Goal: Task Accomplishment & Management: Complete application form

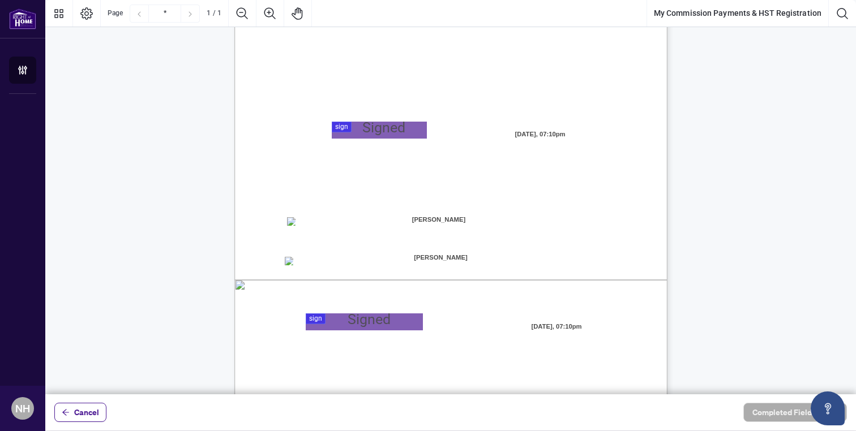
scroll to position [194, 0]
click at [292, 264] on span "☐" at bounding box center [289, 261] width 6 height 10
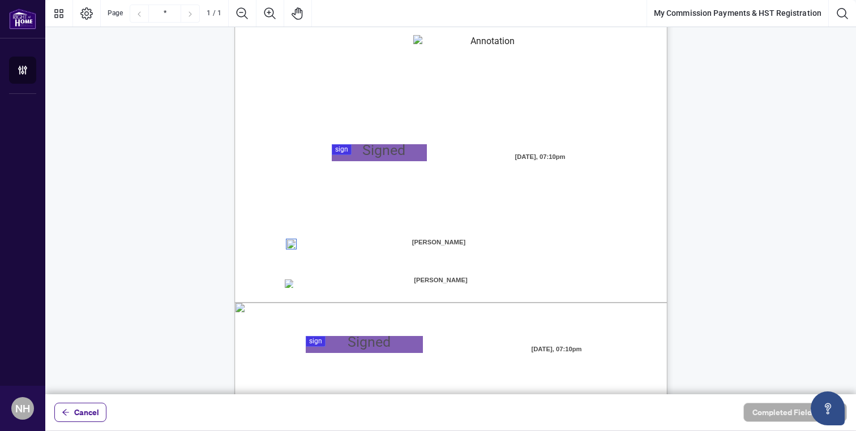
click at [367, 152] on div at bounding box center [450, 197] width 810 height 394
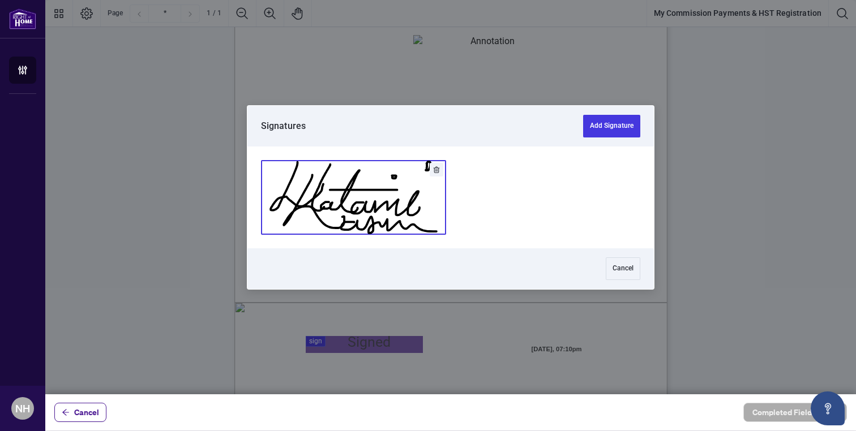
click at [347, 238] on div at bounding box center [450, 198] width 406 height 102
click at [373, 217] on button "Add Signature" at bounding box center [353, 198] width 184 height 74
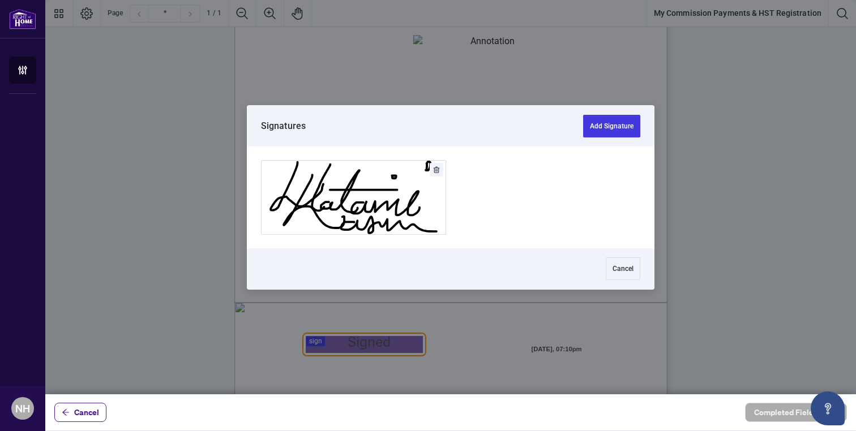
click at [340, 343] on div at bounding box center [450, 197] width 810 height 394
click at [364, 200] on button "Add Signature" at bounding box center [353, 198] width 184 height 74
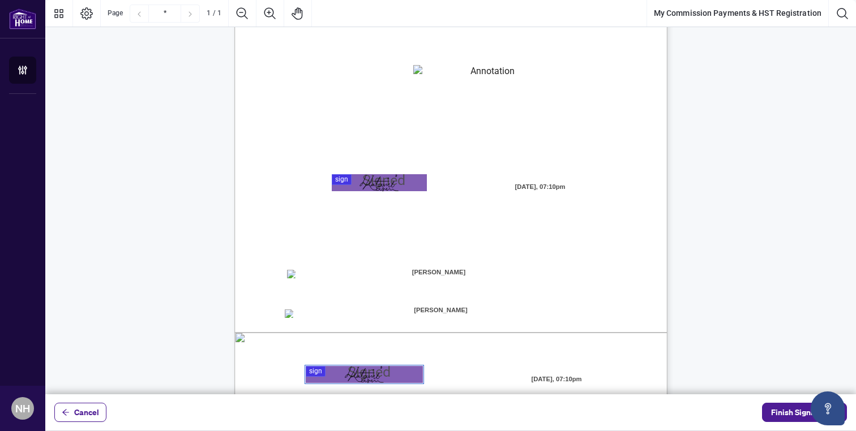
scroll to position [216, 0]
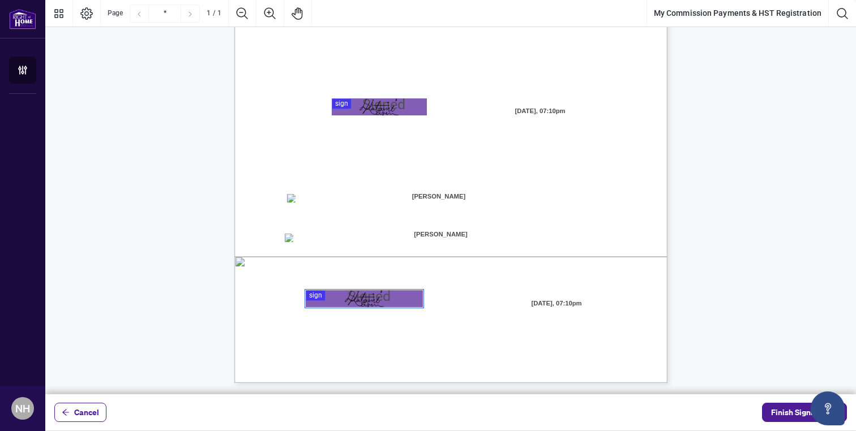
click at [310, 199] on span "Direct Deposit:" at bounding box center [321, 199] width 46 height 10
click at [290, 203] on span "☐" at bounding box center [289, 199] width 6 height 10
click at [785, 409] on span "Finish Signing" at bounding box center [796, 413] width 51 height 18
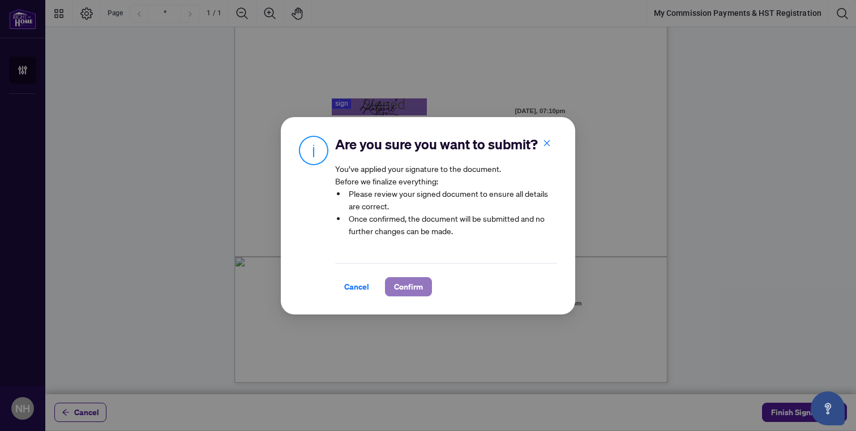
click at [407, 281] on span "Confirm" at bounding box center [408, 287] width 29 height 18
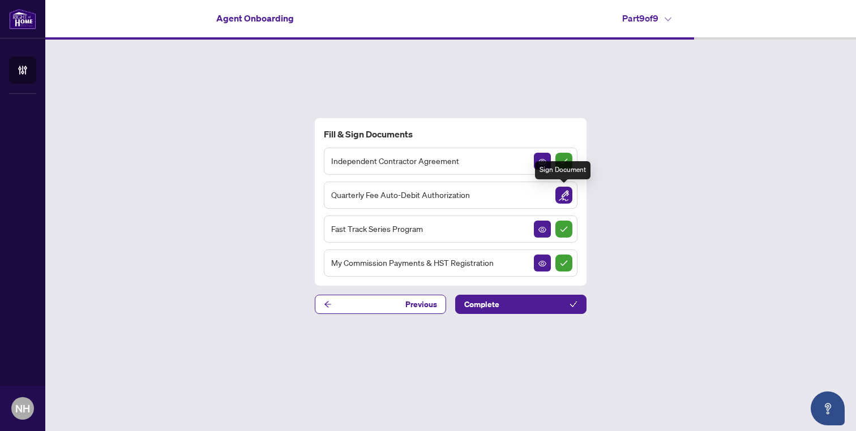
click at [563, 198] on img "Sign Document" at bounding box center [563, 195] width 17 height 17
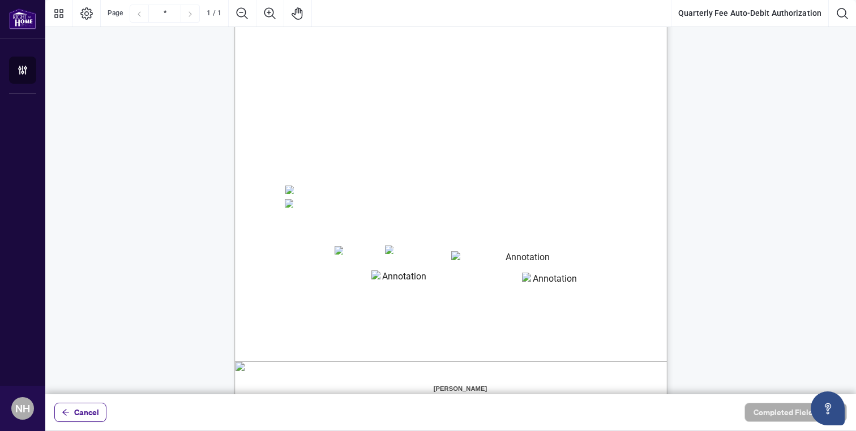
scroll to position [113, 0]
drag, startPoint x: 340, startPoint y: 205, endPoint x: 373, endPoint y: 206, distance: 32.8
click at [373, 206] on span "(A $10+HST merchant fee per transaction will apply)" at bounding box center [384, 201] width 100 height 14
click at [385, 210] on div "Right at Home Realty, Brokerage Quarterly Fees Billing Authorization Quarterly …" at bounding box center [504, 276] width 541 height 701
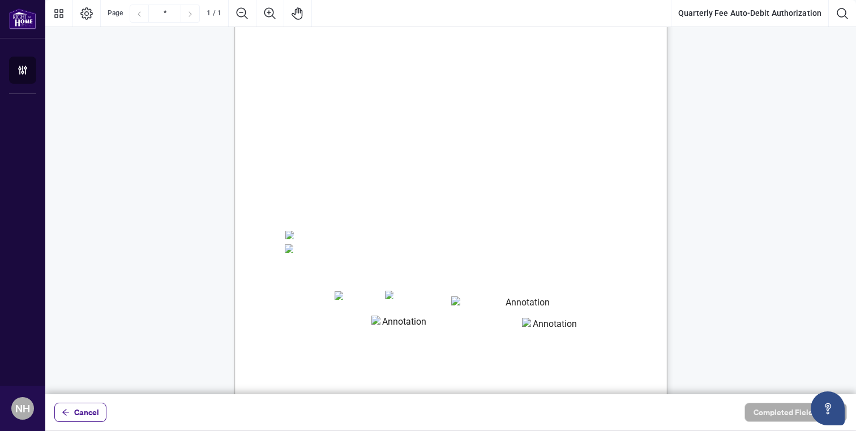
scroll to position [53, 0]
drag, startPoint x: 468, startPoint y: 265, endPoint x: 331, endPoint y: 260, distance: 137.0
click at [435, 264] on span "(A $10+HST merchant fee per transaction will apply)" at bounding box center [384, 261] width 100 height 14
drag, startPoint x: 537, startPoint y: 190, endPoint x: 603, endPoint y: 194, distance: 66.9
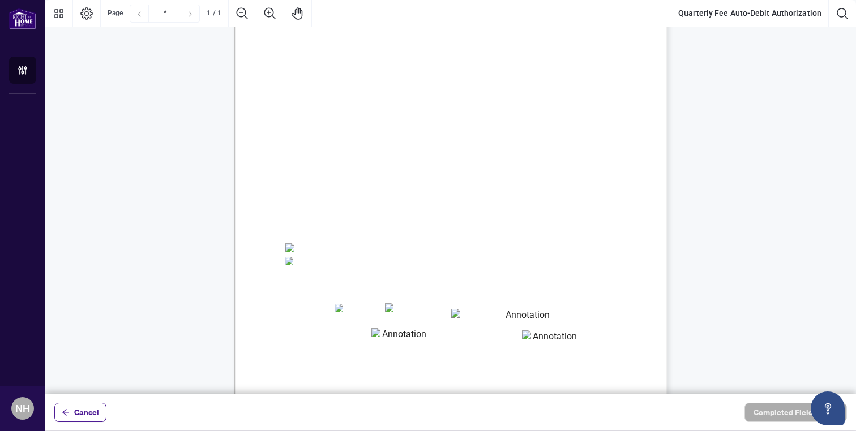
click at [576, 194] on span "responsible for any NSF charges incurred and late payments are subject to a $75…" at bounding box center [431, 193] width 290 height 10
drag, startPoint x: 341, startPoint y: 265, endPoint x: 442, endPoint y: 269, distance: 101.4
click at [442, 269] on div "Right at Home Realty, Brokerage Quarterly Fees Billing Authorization Quarterly …" at bounding box center [504, 335] width 541 height 701
drag, startPoint x: 287, startPoint y: 103, endPoint x: 355, endPoint y: 107, distance: 68.0
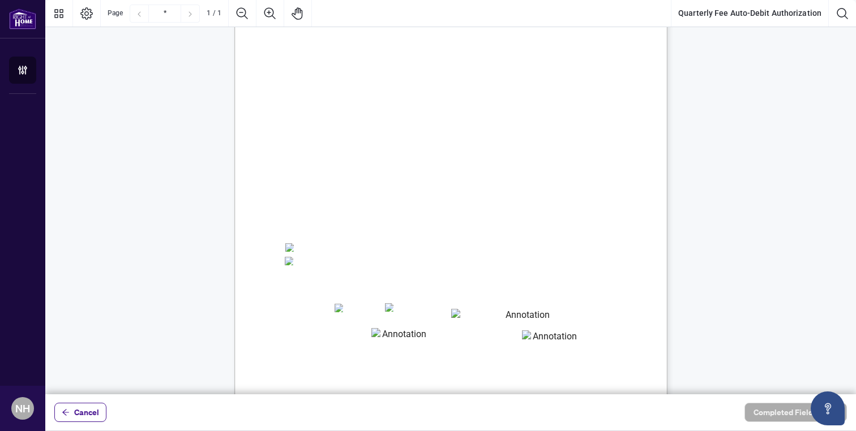
click at [325, 323] on span "Card Number:" at bounding box center [305, 325] width 39 height 8
click at [482, 317] on textarea "01K5XZYBH0P3RSRV8YV4G8K0NM" at bounding box center [522, 317] width 143 height 17
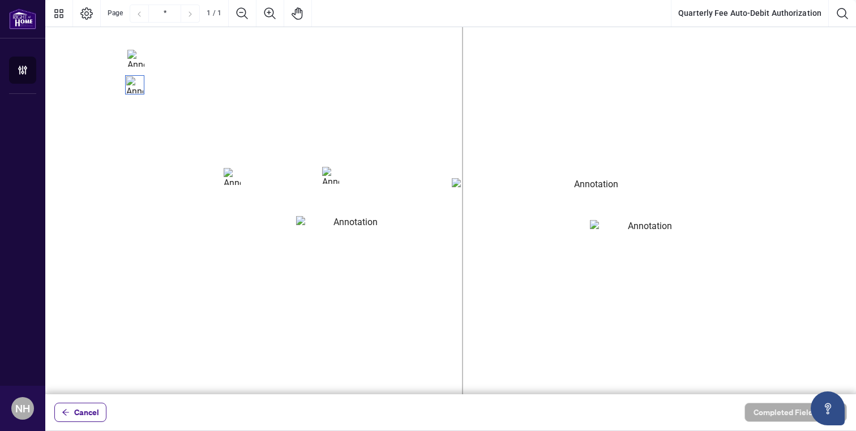
scroll to position [482, 27]
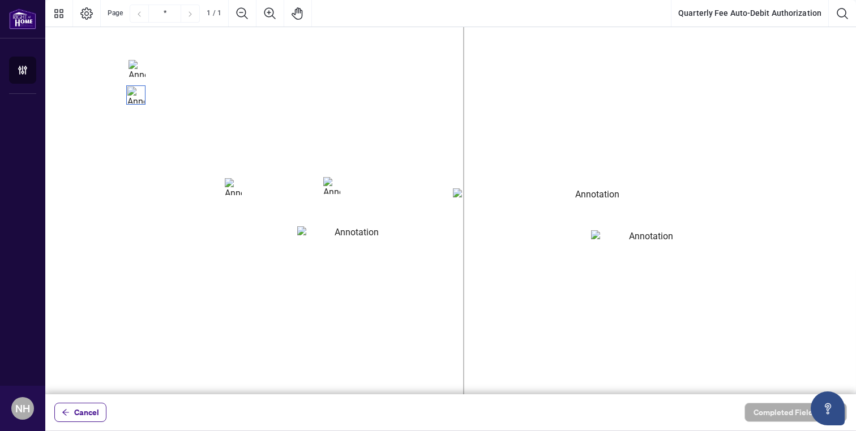
click at [474, 203] on textarea "01K5XZYBH0P3RSRV8YV4G8K0NM" at bounding box center [593, 204] width 280 height 33
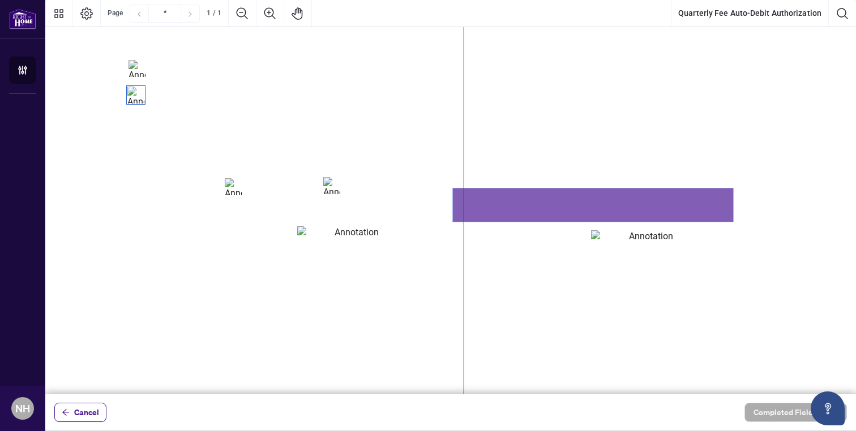
click at [474, 208] on textarea "01K5XZYBH0P3RSRV8YV4G8K0NM" at bounding box center [593, 204] width 280 height 33
type textarea "**********"
click at [331, 247] on textarea "01K5XZYK2Q3P9KWDW6WRW9YMFX" at bounding box center [352, 242] width 110 height 33
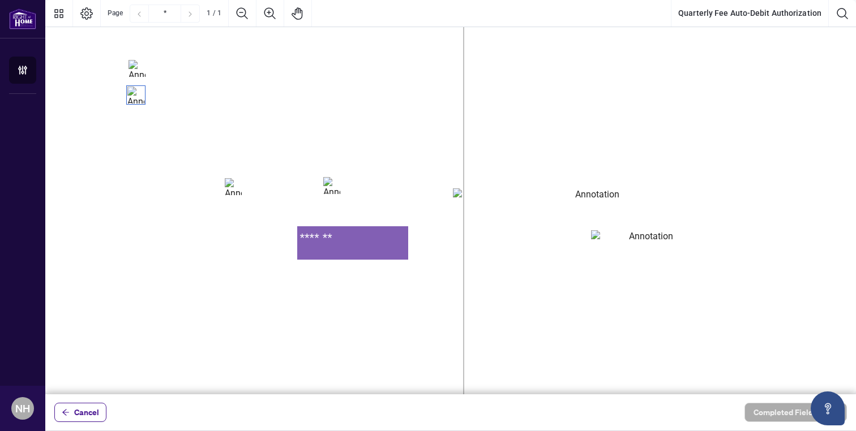
type textarea "*******"
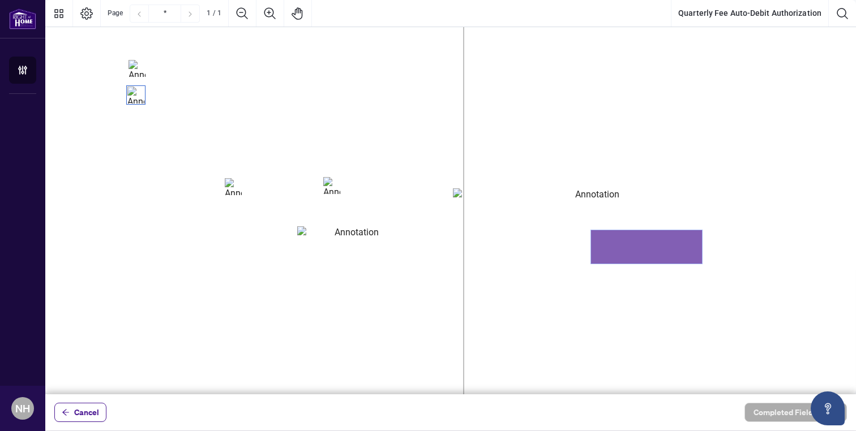
click at [635, 257] on textarea "01K5XZYMZZJXMT4CQGQKV86AYX" at bounding box center [646, 246] width 111 height 33
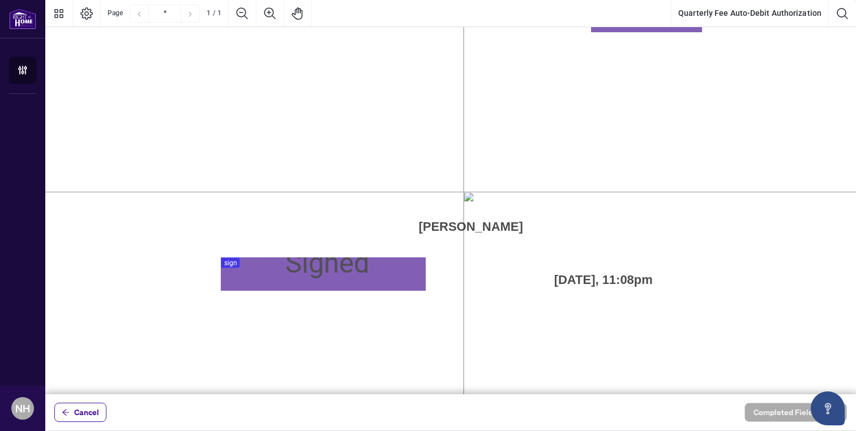
scroll to position [749, 27]
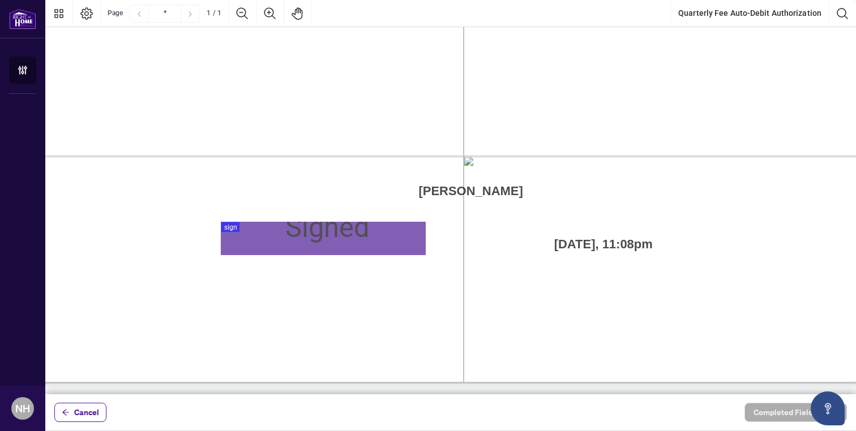
type textarea "***"
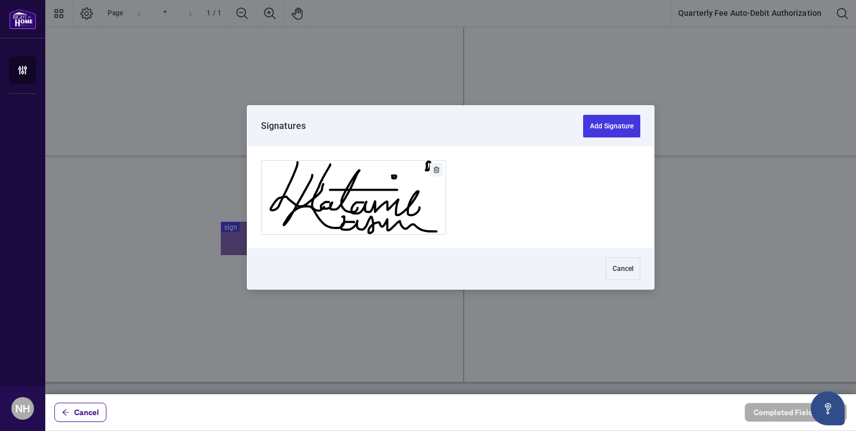
click at [278, 244] on div at bounding box center [450, 197] width 810 height 394
click at [347, 199] on button "Add Signature" at bounding box center [353, 198] width 184 height 74
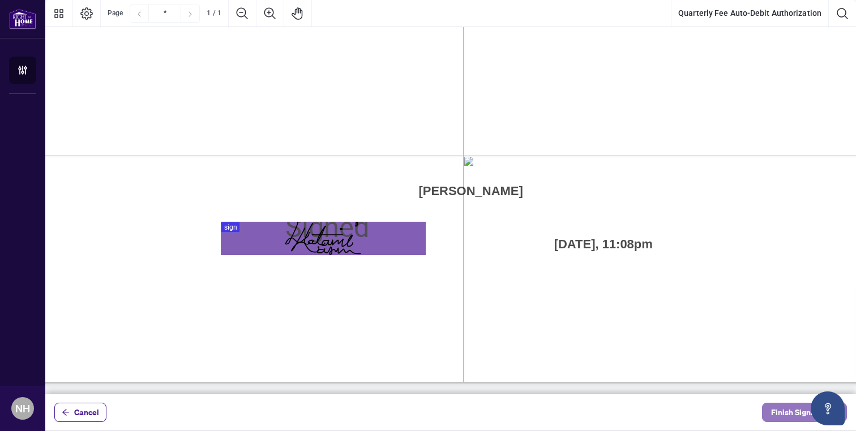
click at [787, 410] on span "Finish Signing" at bounding box center [796, 413] width 51 height 18
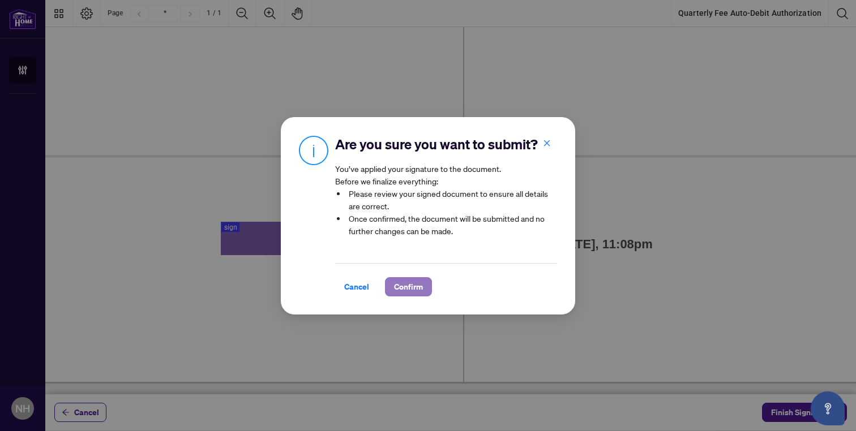
click at [411, 289] on span "Confirm" at bounding box center [408, 287] width 29 height 18
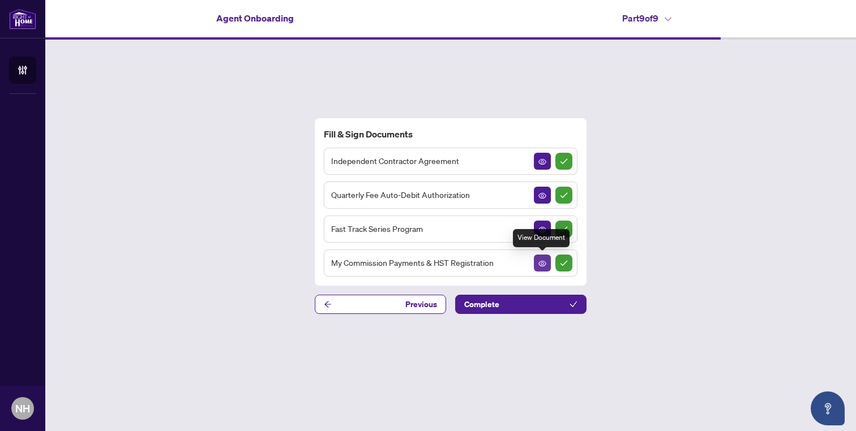
click at [541, 266] on icon "View Document" at bounding box center [542, 264] width 8 height 8
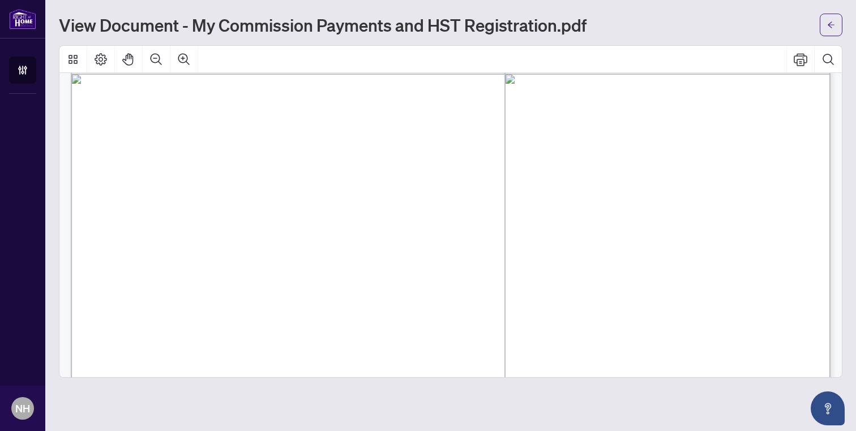
scroll to position [544, 0]
click at [168, 271] on span "☐" at bounding box center [167, 269] width 10 height 18
click at [822, 405] on icon "Open asap" at bounding box center [828, 409] width 14 height 14
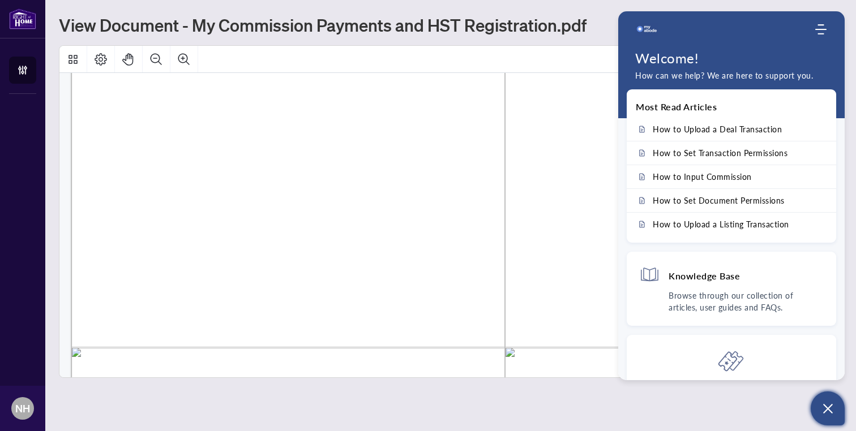
click at [836, 401] on button "Open asap" at bounding box center [827, 409] width 34 height 34
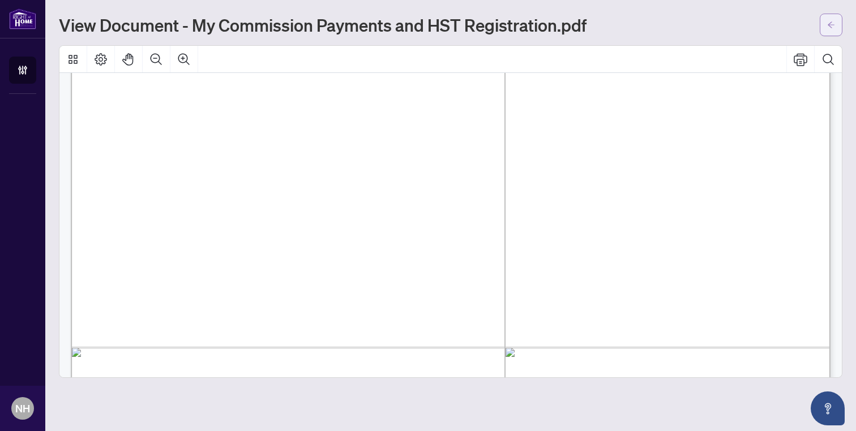
click at [831, 26] on icon "arrow-left" at bounding box center [831, 25] width 8 height 8
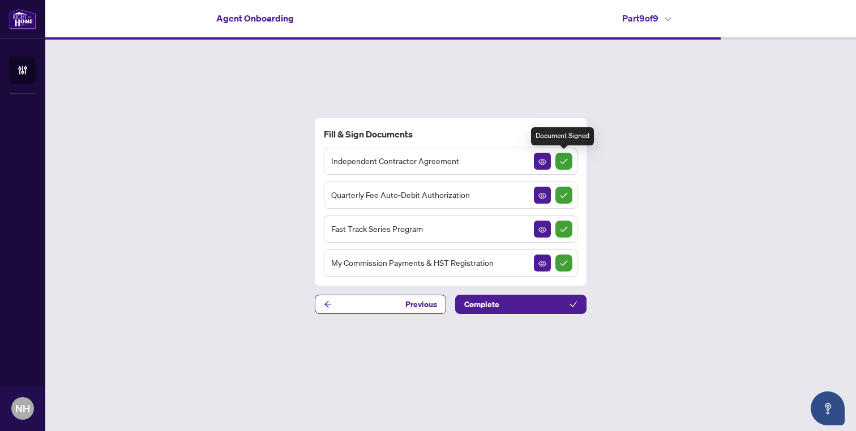
click at [563, 162] on img "Sign Completed" at bounding box center [563, 161] width 17 height 17
click at [566, 199] on img "Sign Completed" at bounding box center [563, 195] width 17 height 17
click at [560, 229] on img "Sign Completed" at bounding box center [563, 229] width 17 height 17
click at [561, 262] on img "Sign Completed" at bounding box center [563, 263] width 17 height 17
click at [540, 265] on icon "View Document" at bounding box center [542, 264] width 8 height 8
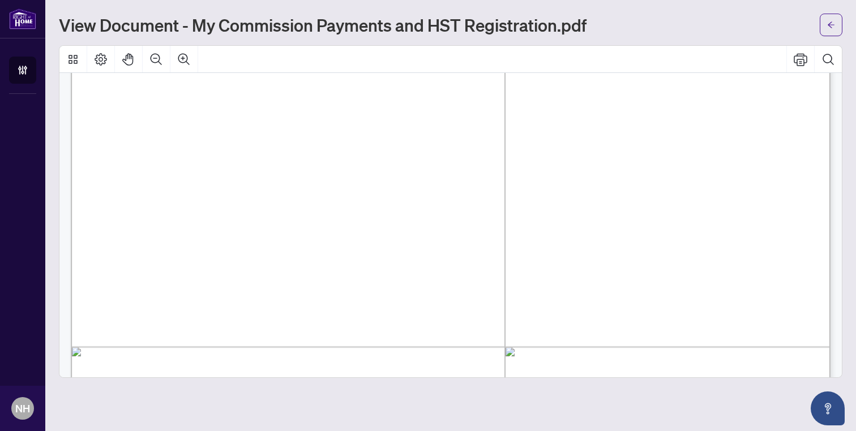
scroll to position [604, 0]
click at [101, 61] on icon "Page Layout" at bounding box center [101, 59] width 12 height 12
click at [74, 58] on icon "Thumbnails" at bounding box center [73, 60] width 14 height 14
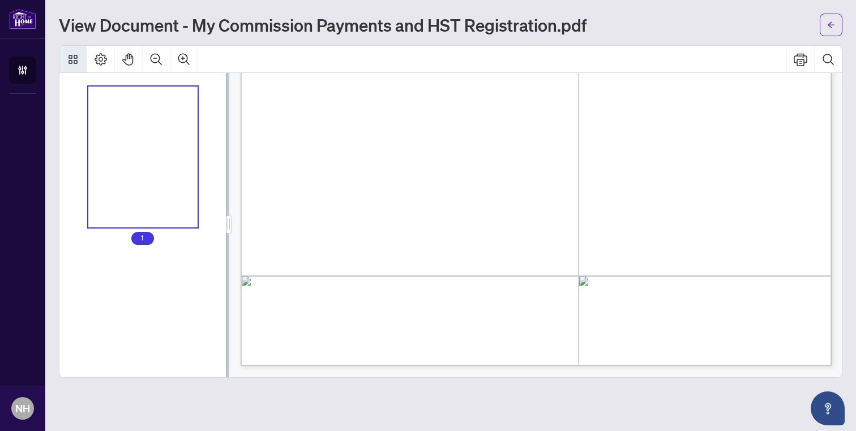
scroll to position [470, 0]
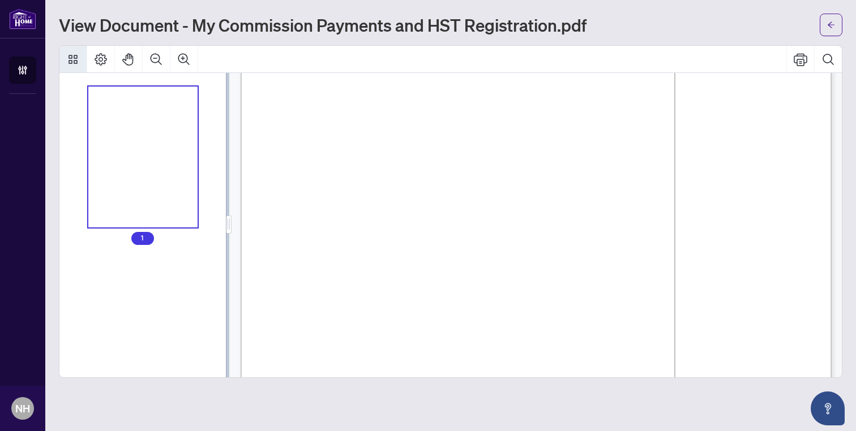
click at [74, 59] on icon "Thumbnails" at bounding box center [73, 60] width 14 height 14
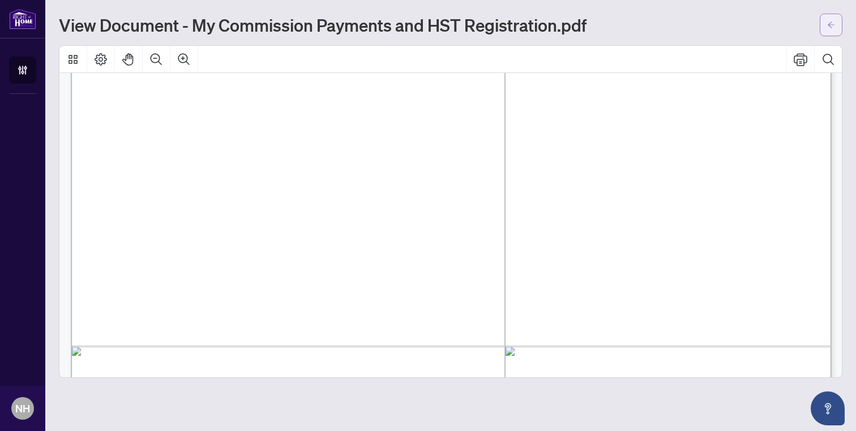
click at [826, 27] on button "button" at bounding box center [830, 25] width 23 height 23
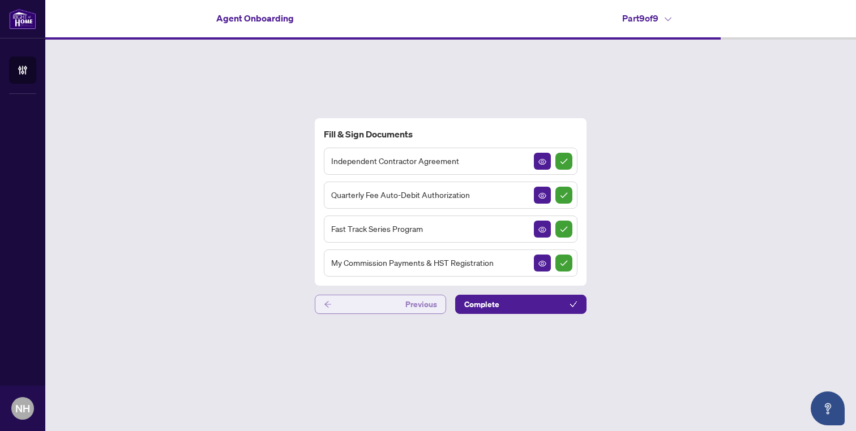
click at [397, 310] on button "Previous" at bounding box center [380, 304] width 131 height 19
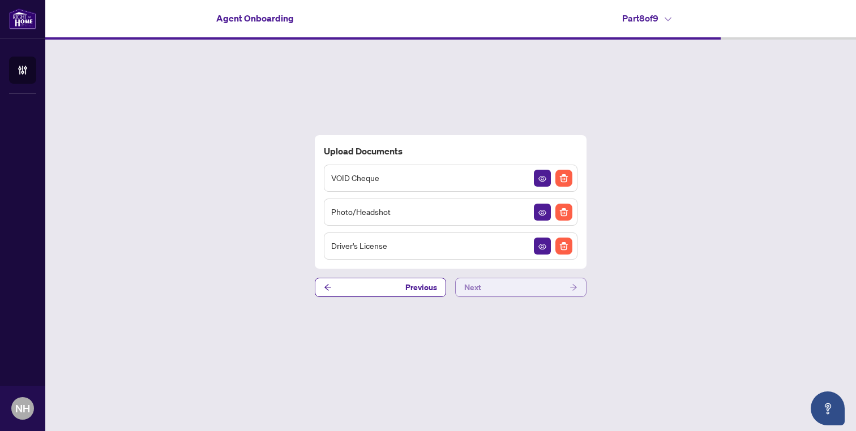
click at [478, 288] on span "Next" at bounding box center [472, 287] width 17 height 18
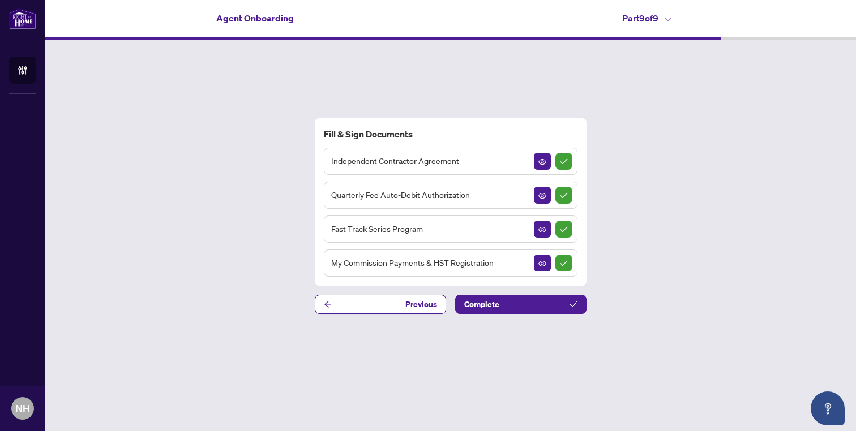
click at [646, 18] on h4 "Part 9 of 9" at bounding box center [646, 18] width 49 height 14
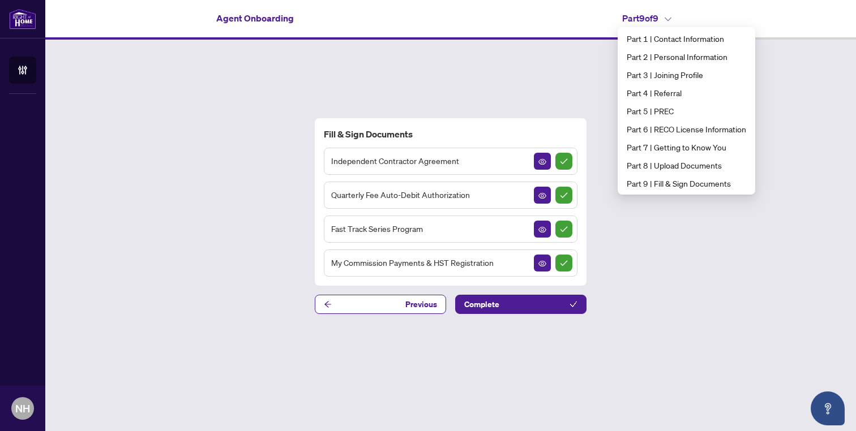
click at [646, 18] on h4 "Part 9 of 9" at bounding box center [646, 18] width 49 height 14
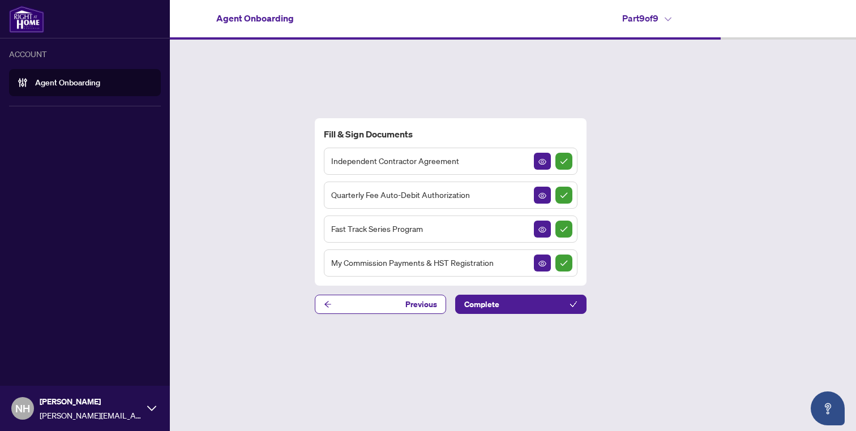
click at [28, 405] on span "NH" at bounding box center [22, 409] width 15 height 16
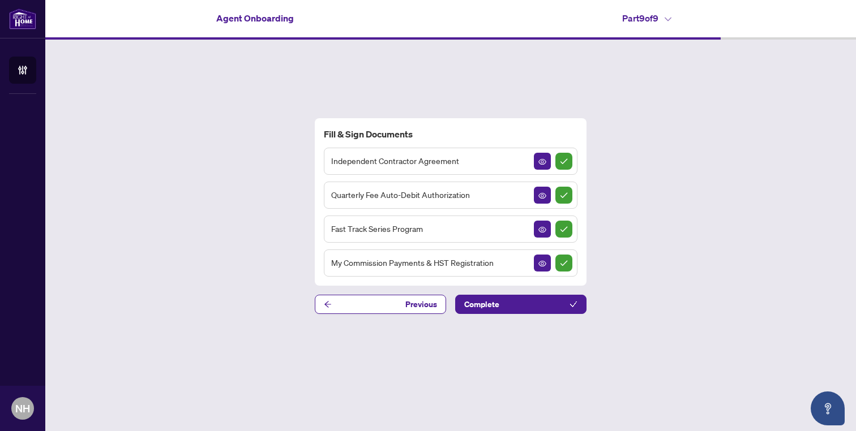
click at [313, 398] on main "Agent Onboarding Part 9 of 9   Fill & Sign Documents Independent Contractor Agr…" at bounding box center [450, 215] width 810 height 431
click at [826, 397] on button "Open asap" at bounding box center [827, 409] width 34 height 34
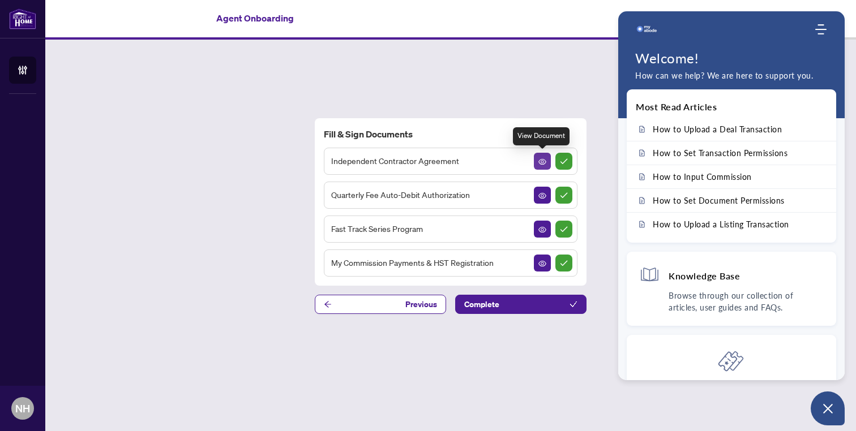
click at [542, 159] on icon "View Document" at bounding box center [542, 162] width 8 height 6
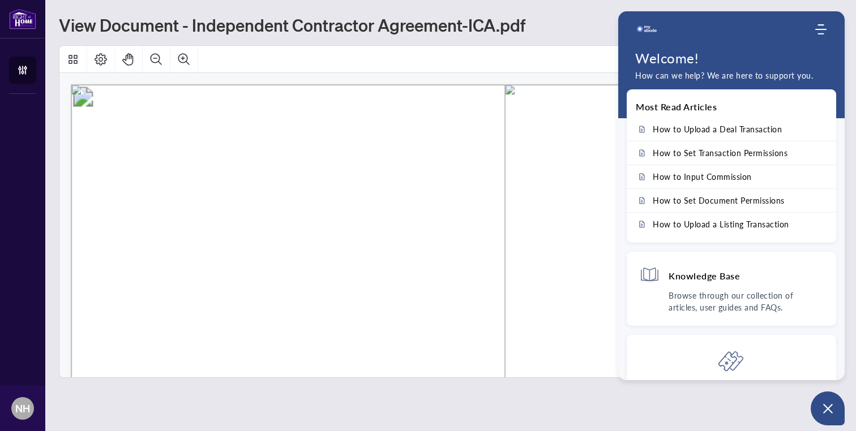
click at [618, 10] on main "View Document - Independent Contractor Agreement-ICA.pdf" at bounding box center [450, 215] width 810 height 431
click at [585, 16] on div "View Document - Independent Contractor Agreement-ICA.pdf" at bounding box center [436, 25] width 754 height 18
click at [826, 408] on icon "Open asap" at bounding box center [828, 409] width 10 height 10
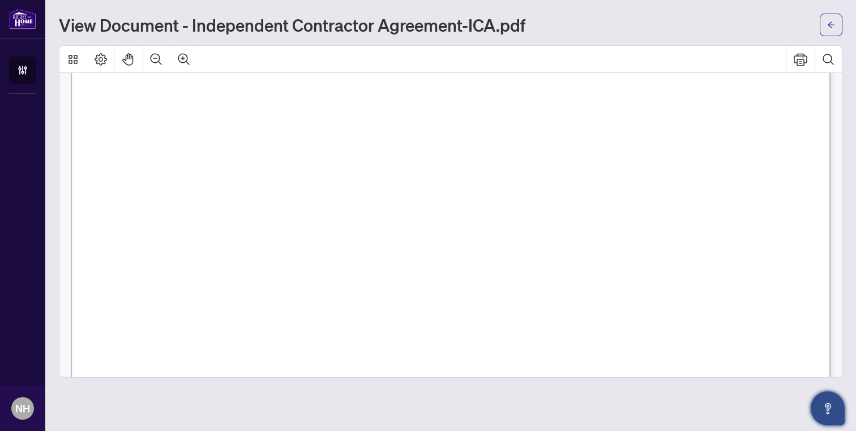
scroll to position [3413, 0]
click at [829, 24] on icon "arrow-left" at bounding box center [830, 25] width 7 height 6
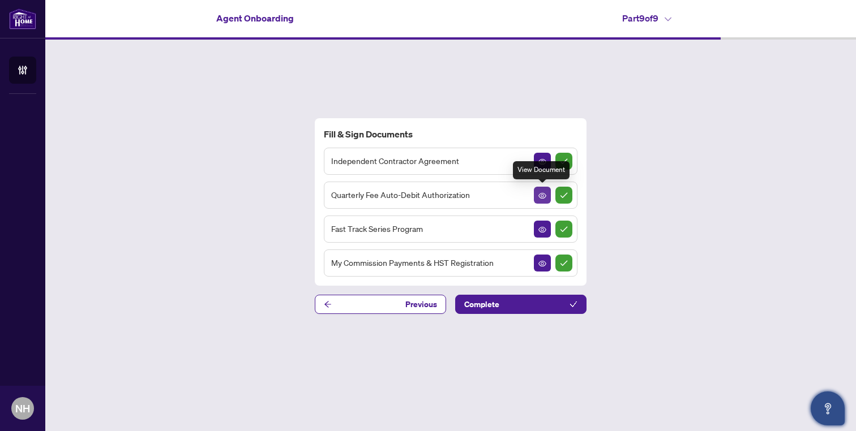
click at [543, 196] on icon "View Document" at bounding box center [542, 196] width 8 height 8
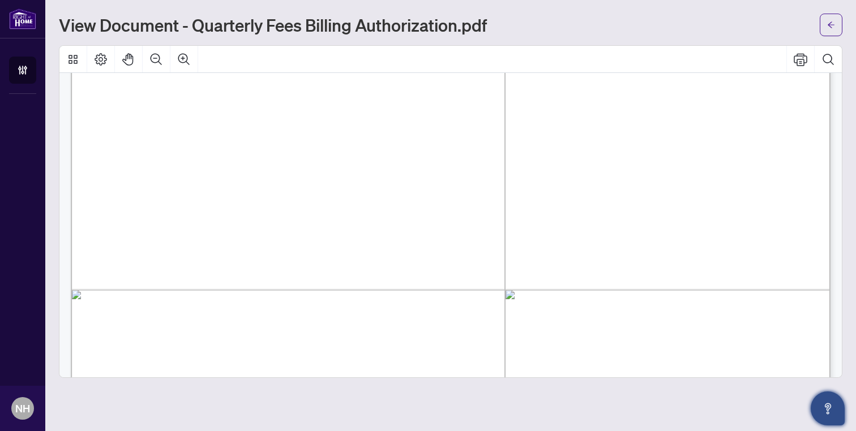
scroll to position [670, 0]
click at [825, 23] on button "button" at bounding box center [830, 25] width 23 height 23
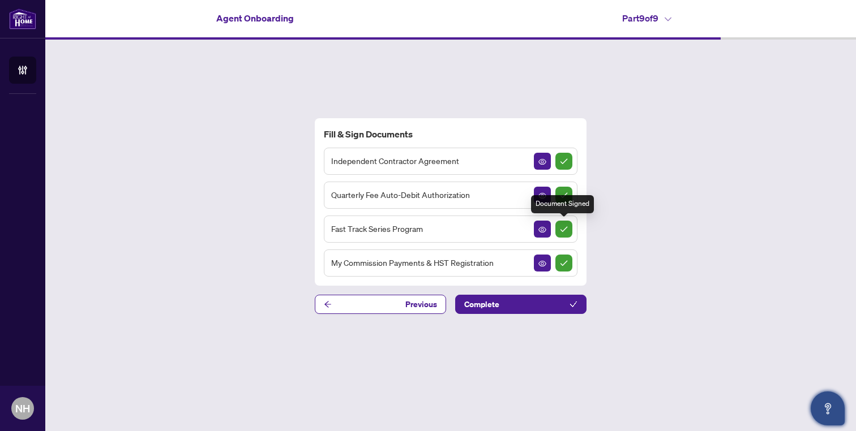
click at [565, 230] on img "Sign Completed" at bounding box center [563, 229] width 17 height 17
click at [540, 229] on icon "View Document" at bounding box center [542, 230] width 8 height 8
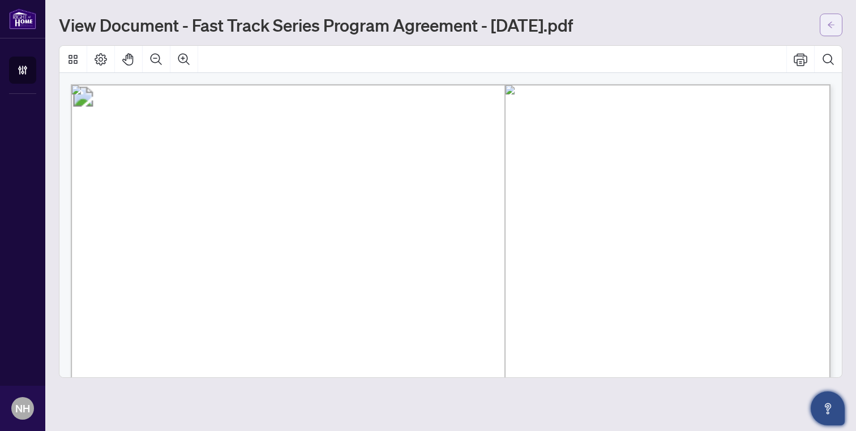
click at [830, 27] on icon "arrow-left" at bounding box center [831, 25] width 8 height 8
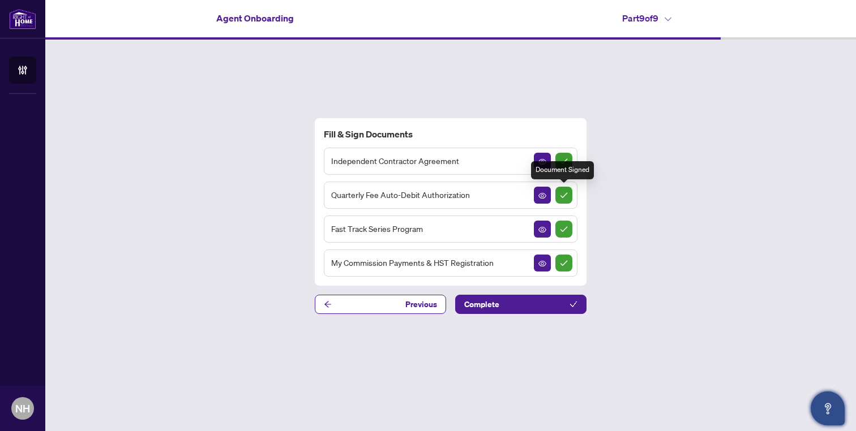
click at [565, 192] on img "Sign Completed" at bounding box center [563, 195] width 17 height 17
click at [540, 266] on icon "View Document" at bounding box center [542, 264] width 8 height 8
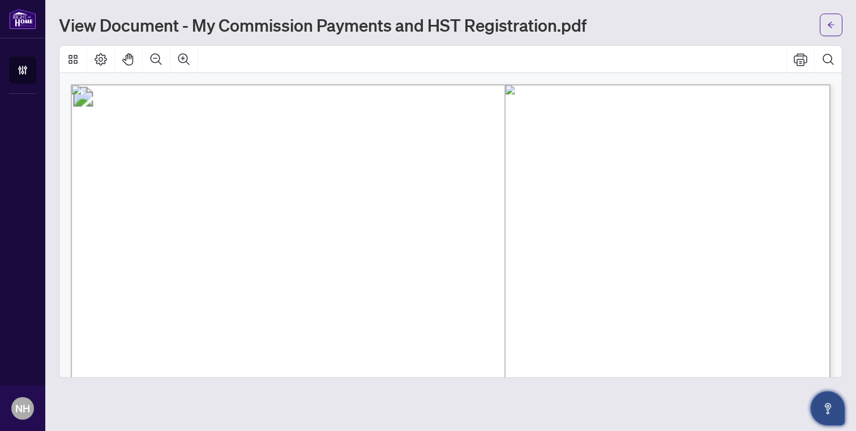
click at [814, 397] on main "View Document - My Commission Payments and HST Registration.pdf" at bounding box center [450, 215] width 810 height 431
click at [823, 406] on icon "Open asap" at bounding box center [828, 409] width 14 height 14
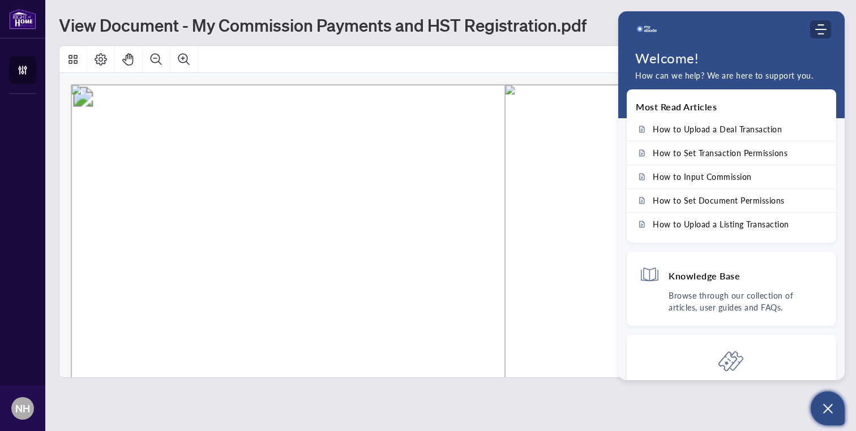
click at [824, 28] on icon "Modules Menu" at bounding box center [820, 29] width 11 height 11
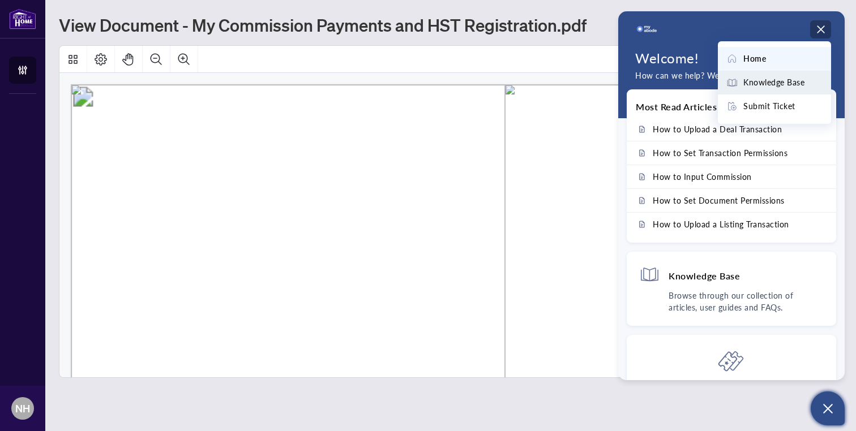
click at [786, 79] on span "Knowledge Base" at bounding box center [773, 82] width 61 height 12
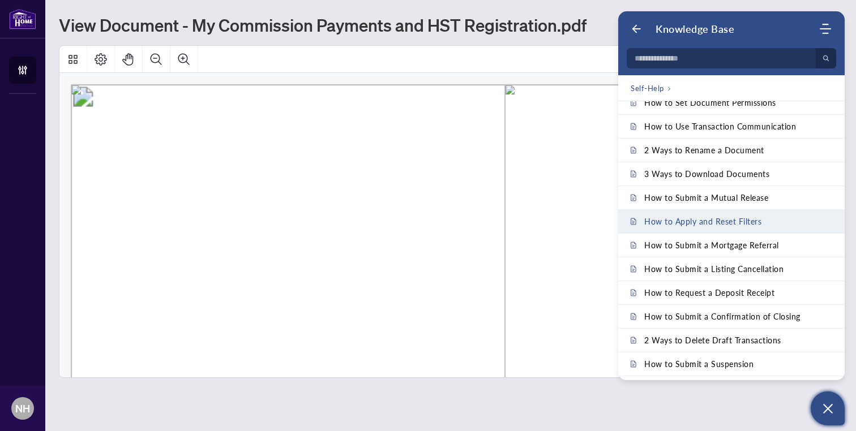
scroll to position [414, 0]
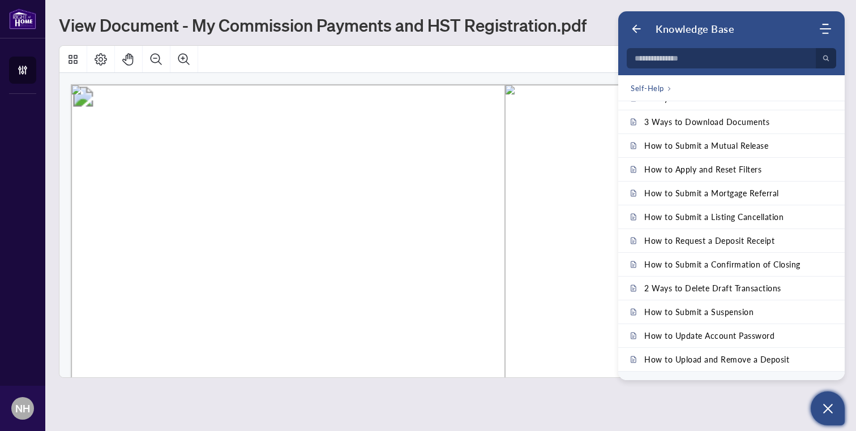
click at [639, 32] on icon "Back" at bounding box center [635, 28] width 11 height 11
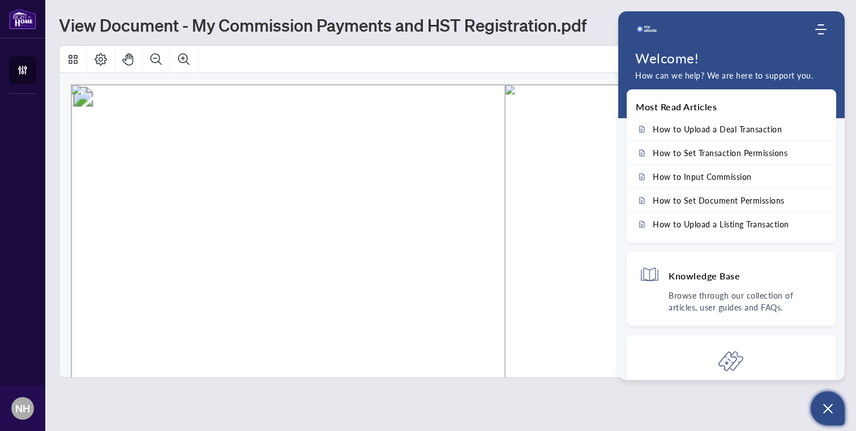
click at [837, 401] on button "Open asap" at bounding box center [827, 409] width 34 height 34
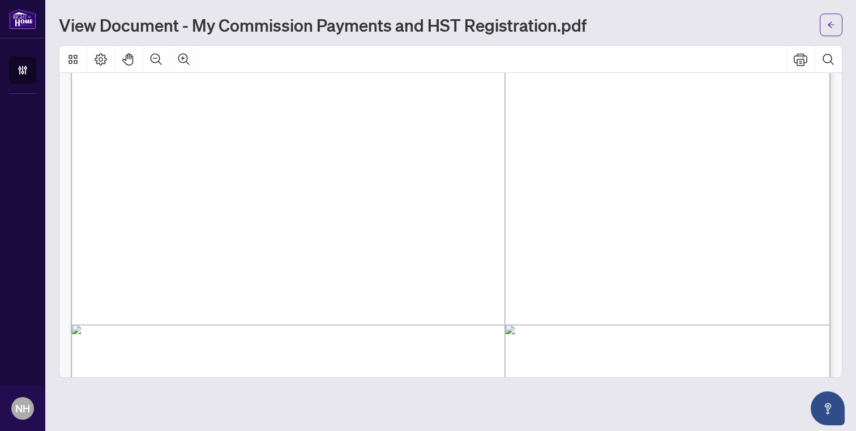
scroll to position [605, 0]
click at [157, 59] on icon "Zoom Out" at bounding box center [156, 60] width 14 height 14
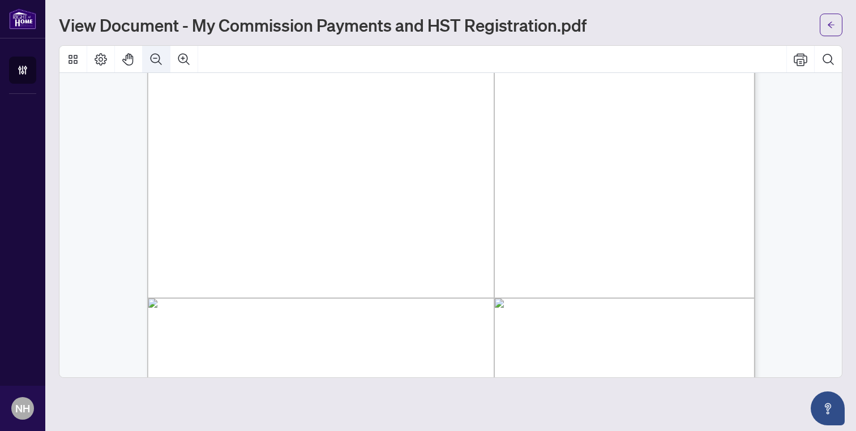
click at [157, 59] on icon "Zoom Out" at bounding box center [156, 60] width 14 height 14
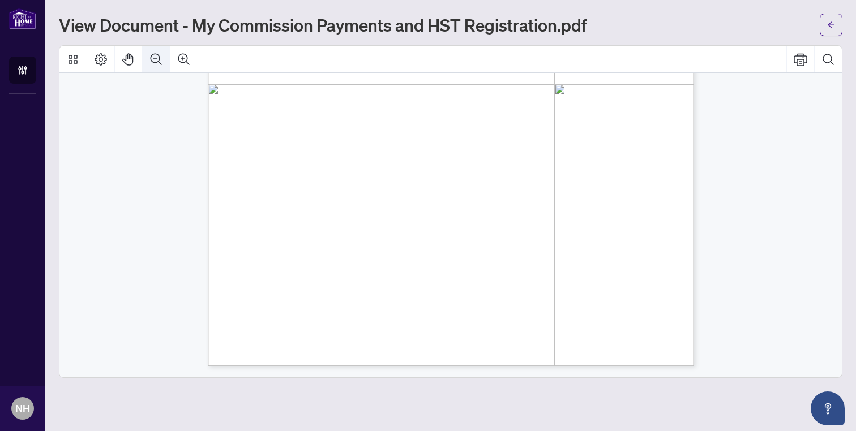
click at [157, 59] on icon "Zoom Out" at bounding box center [156, 60] width 14 height 14
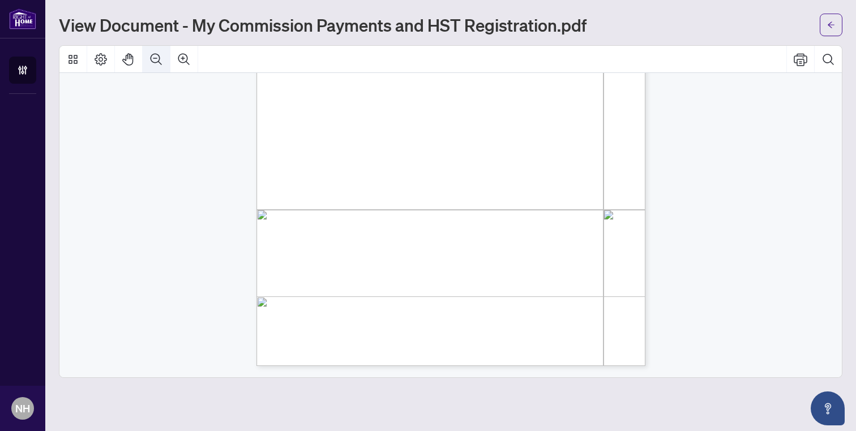
click at [157, 59] on icon "Zoom Out" at bounding box center [156, 60] width 14 height 14
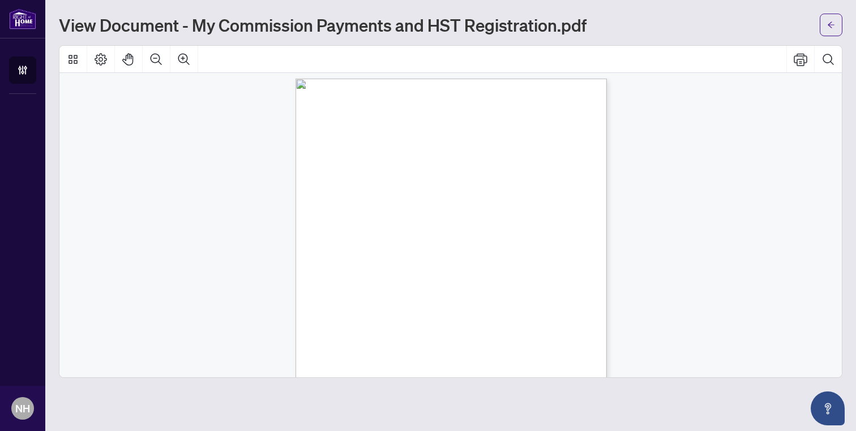
scroll to position [0, 0]
click at [834, 25] on icon "arrow-left" at bounding box center [831, 25] width 8 height 8
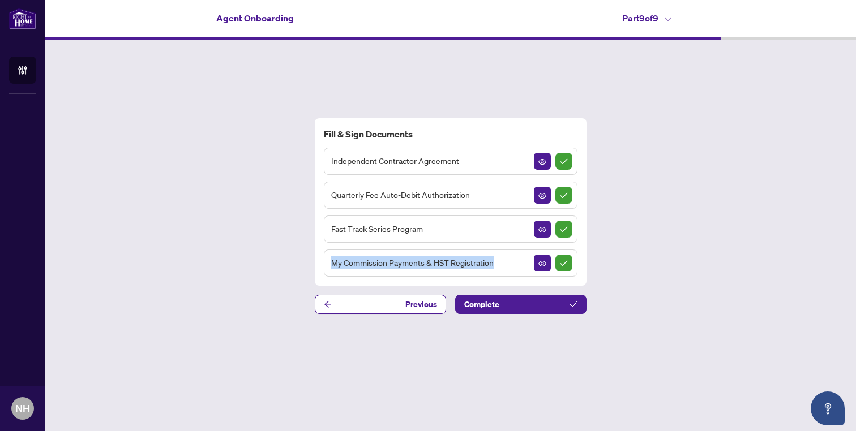
drag, startPoint x: 501, startPoint y: 261, endPoint x: 332, endPoint y: 259, distance: 169.2
click at [332, 259] on div "My Commission Payments & HST Registration" at bounding box center [451, 263] width 254 height 27
copy span "My Commission Payments & HST Registration"
click at [395, 346] on div "Fill & Sign Documents Independent Contractor Agreement Quarterly Fee Auto-Debit…" at bounding box center [450, 216] width 810 height 353
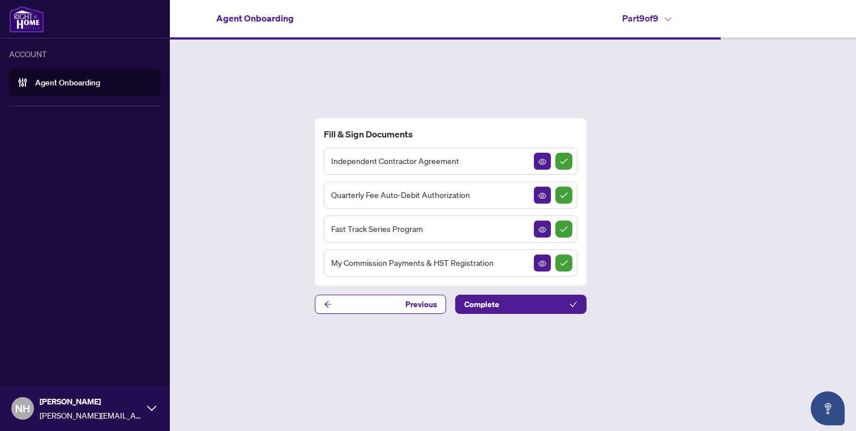
click at [35, 85] on link "Agent Onboarding" at bounding box center [67, 83] width 65 height 10
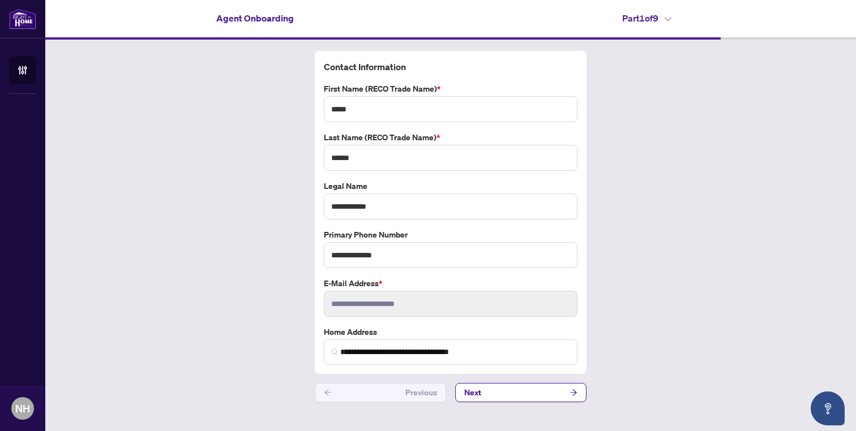
click at [762, 216] on div "**********" at bounding box center [450, 227] width 810 height 374
click at [664, 23] on h4 "Part 1 of 9" at bounding box center [646, 18] width 49 height 14
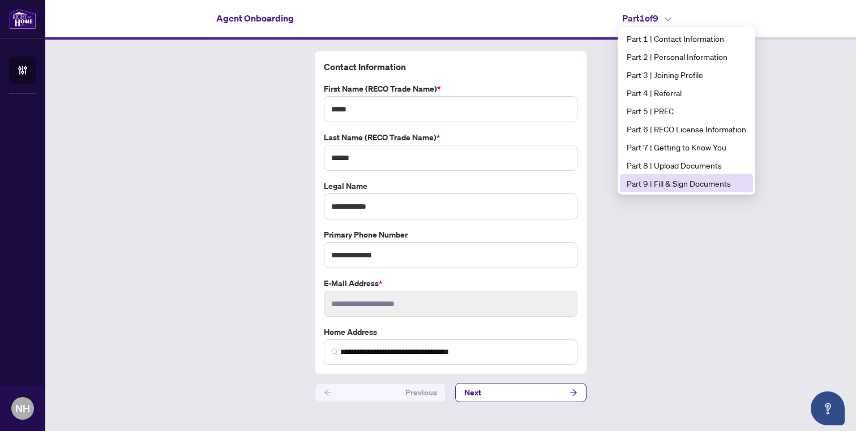
click at [673, 187] on span "Part 9 | Fill & Sign Documents" at bounding box center [685, 183] width 119 height 12
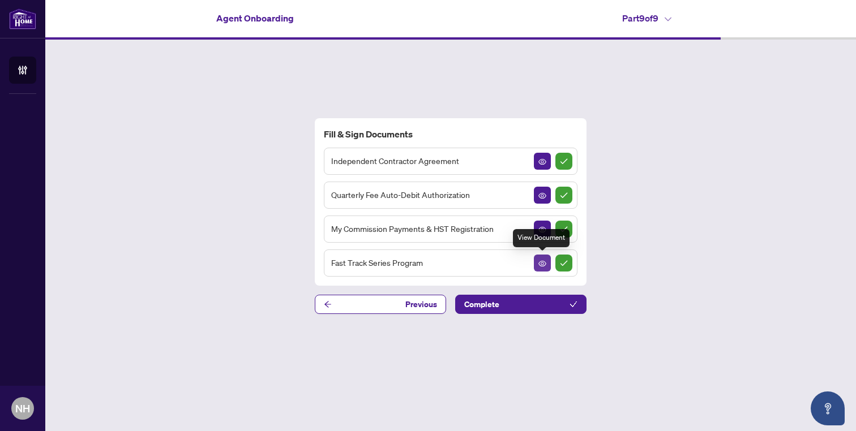
click at [544, 264] on icon "View Document" at bounding box center [542, 264] width 8 height 8
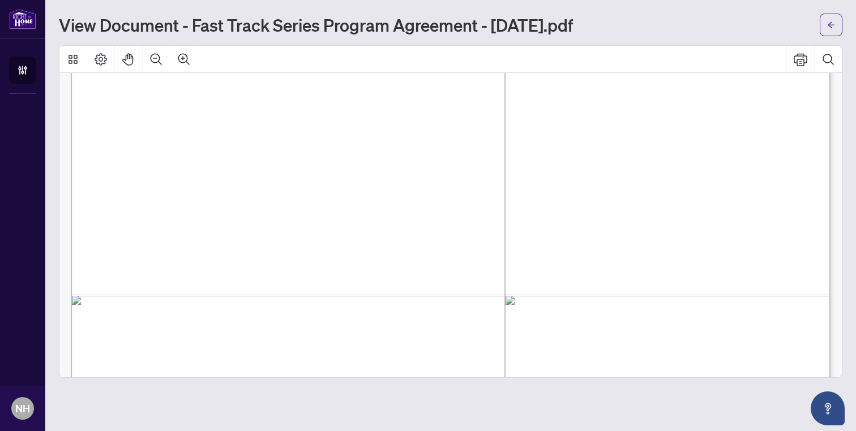
scroll to position [699, 0]
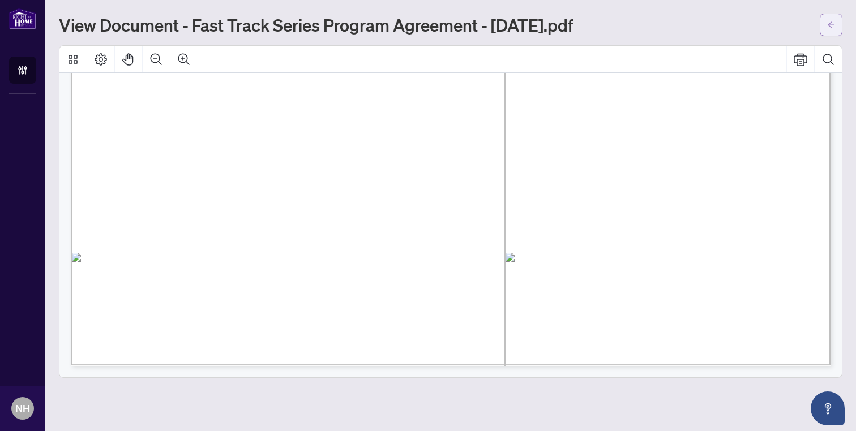
click at [832, 25] on icon "arrow-left" at bounding box center [831, 25] width 8 height 8
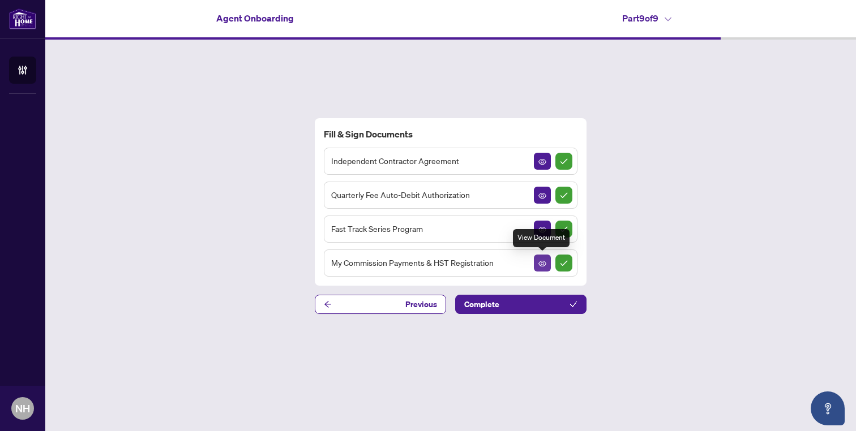
click at [540, 264] on icon "View Document" at bounding box center [542, 264] width 8 height 8
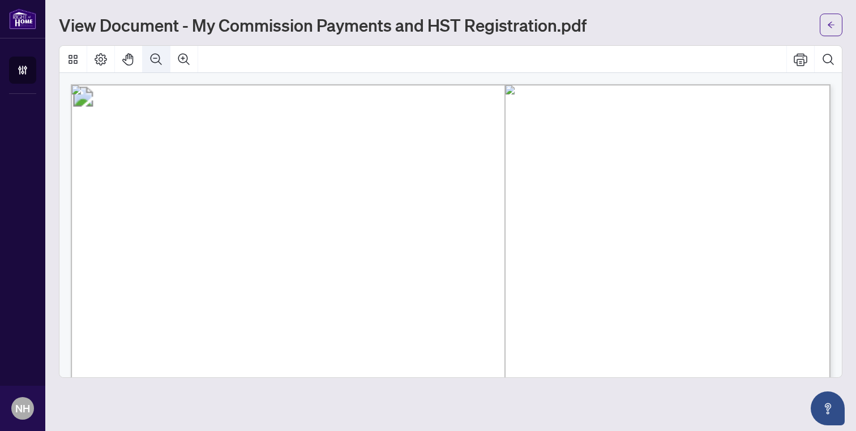
click at [151, 60] on icon "Zoom Out" at bounding box center [156, 58] width 11 height 11
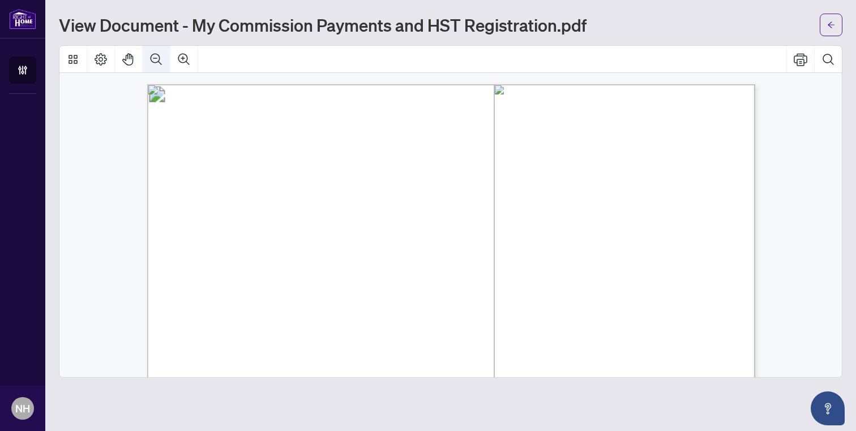
click at [151, 60] on icon "Zoom Out" at bounding box center [156, 58] width 11 height 11
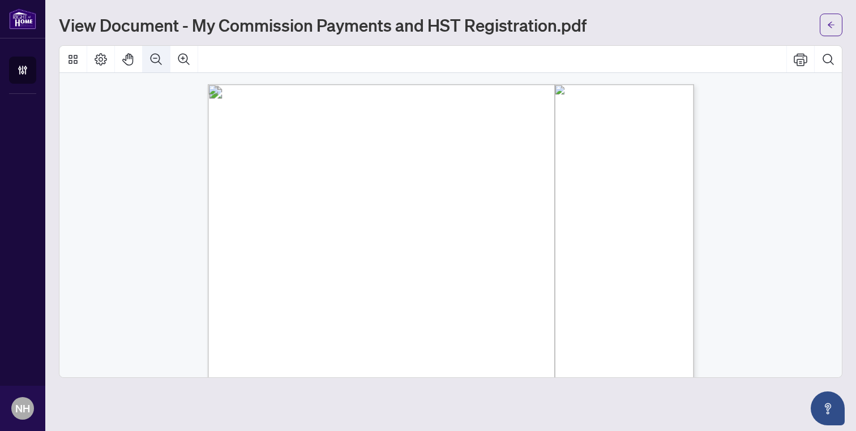
click at [151, 60] on icon "Zoom Out" at bounding box center [156, 58] width 11 height 11
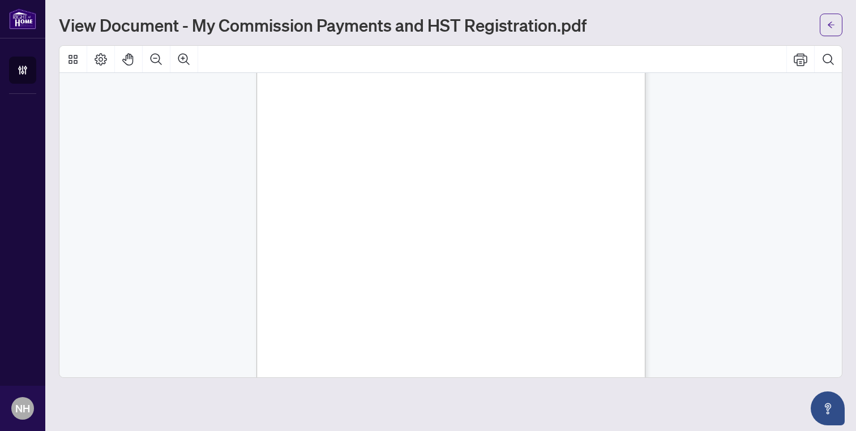
scroll to position [221, 0]
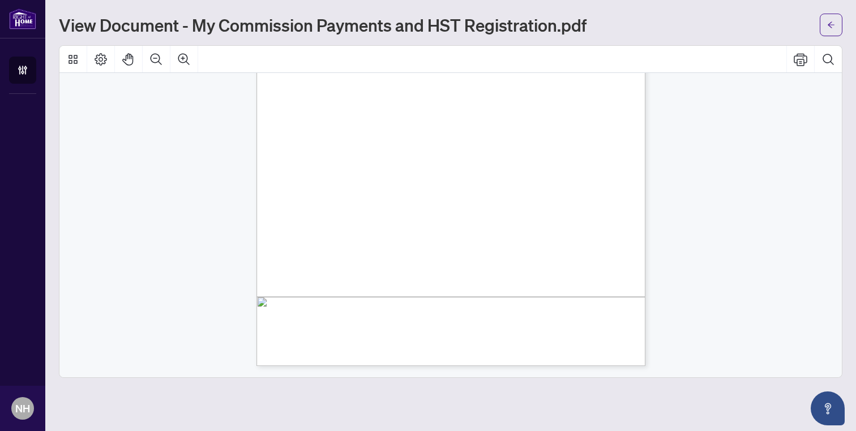
click at [307, 235] on span "☐" at bounding box center [305, 236] width 5 height 9
click at [306, 202] on span "☐" at bounding box center [305, 200] width 5 height 9
click at [356, 208] on span "Home Realty for Electronic Transfer (Direct Deposit) of my commission cheques." at bounding box center [412, 212] width 218 height 9
